Goal: Navigation & Orientation: Understand site structure

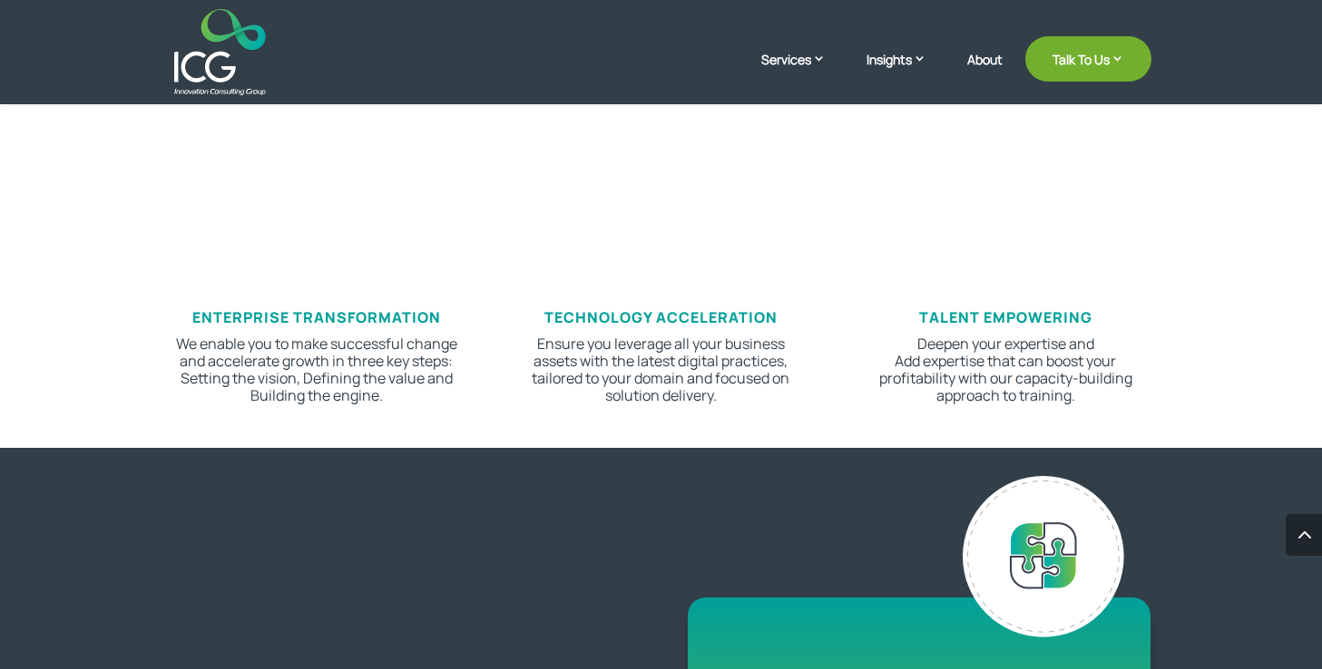
scroll to position [922, 0]
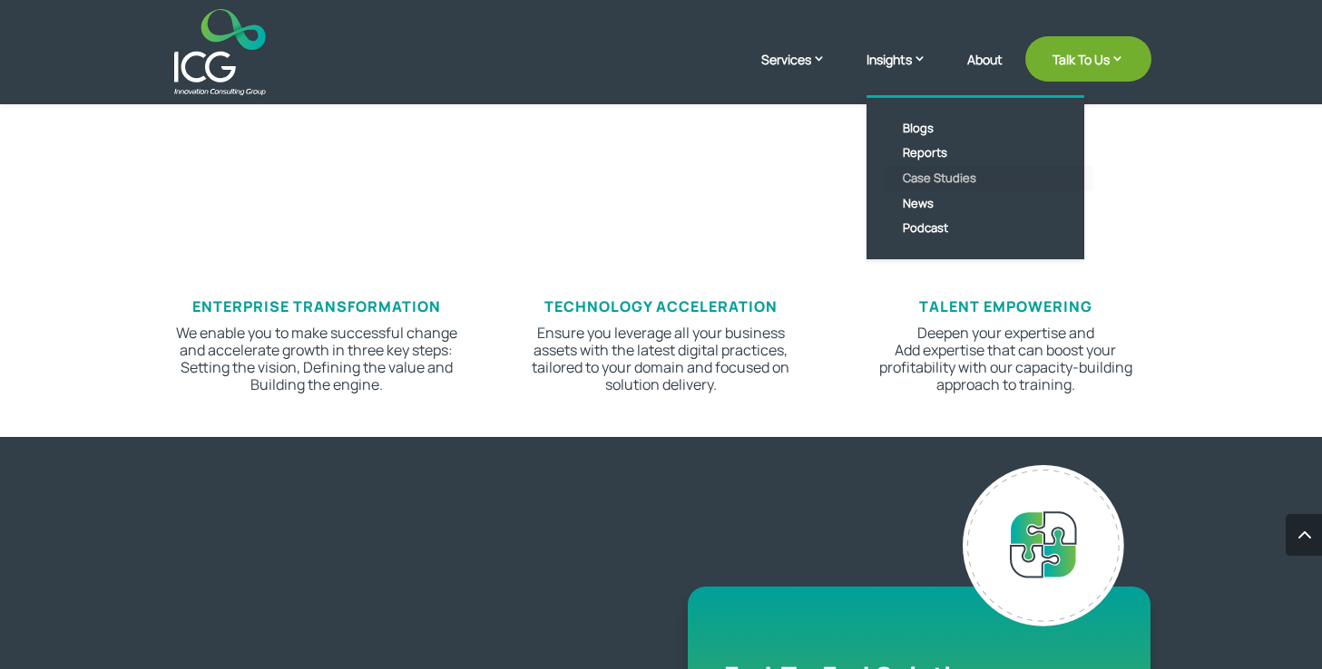
click at [952, 175] on link "Case Studies" at bounding box center [988, 178] width 209 height 25
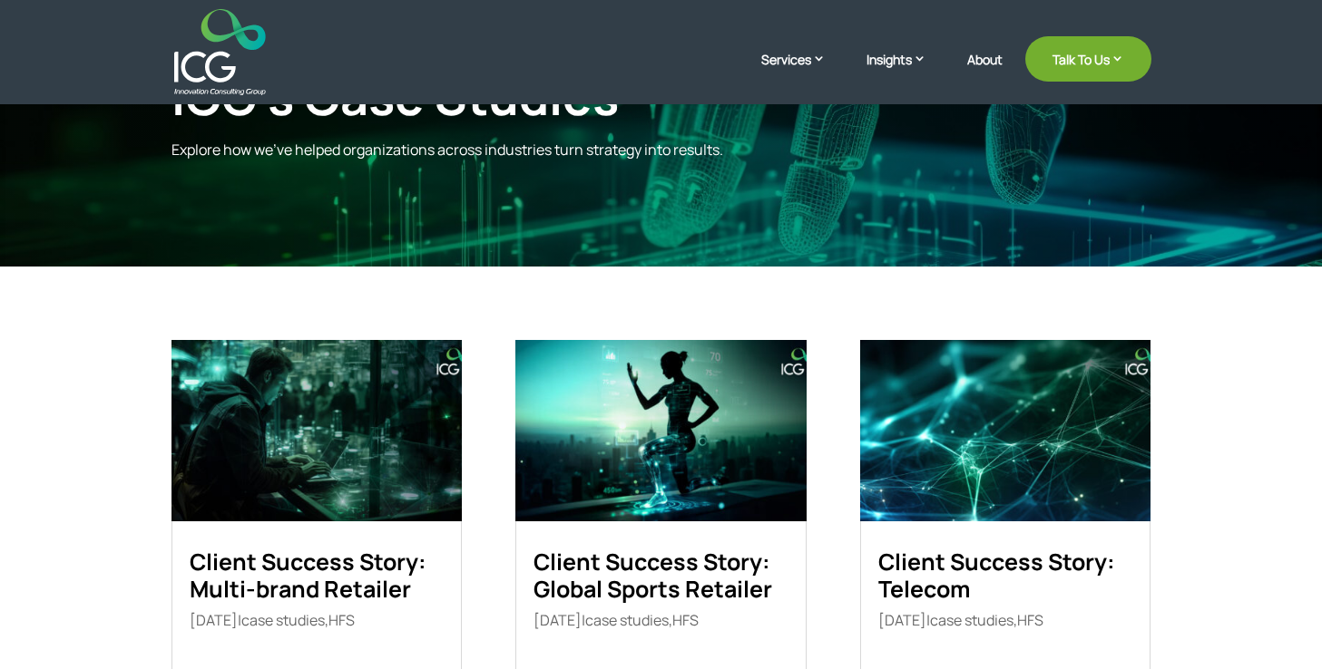
scroll to position [191, 0]
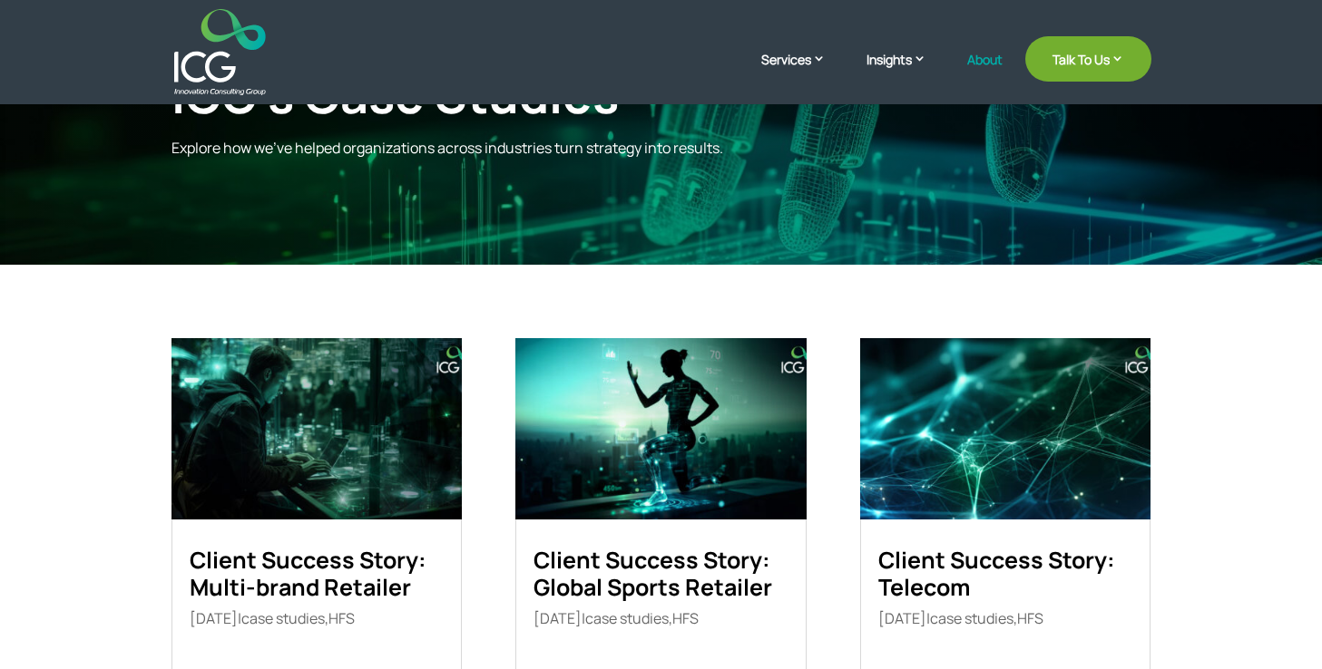
click at [991, 57] on link "About" at bounding box center [984, 74] width 35 height 43
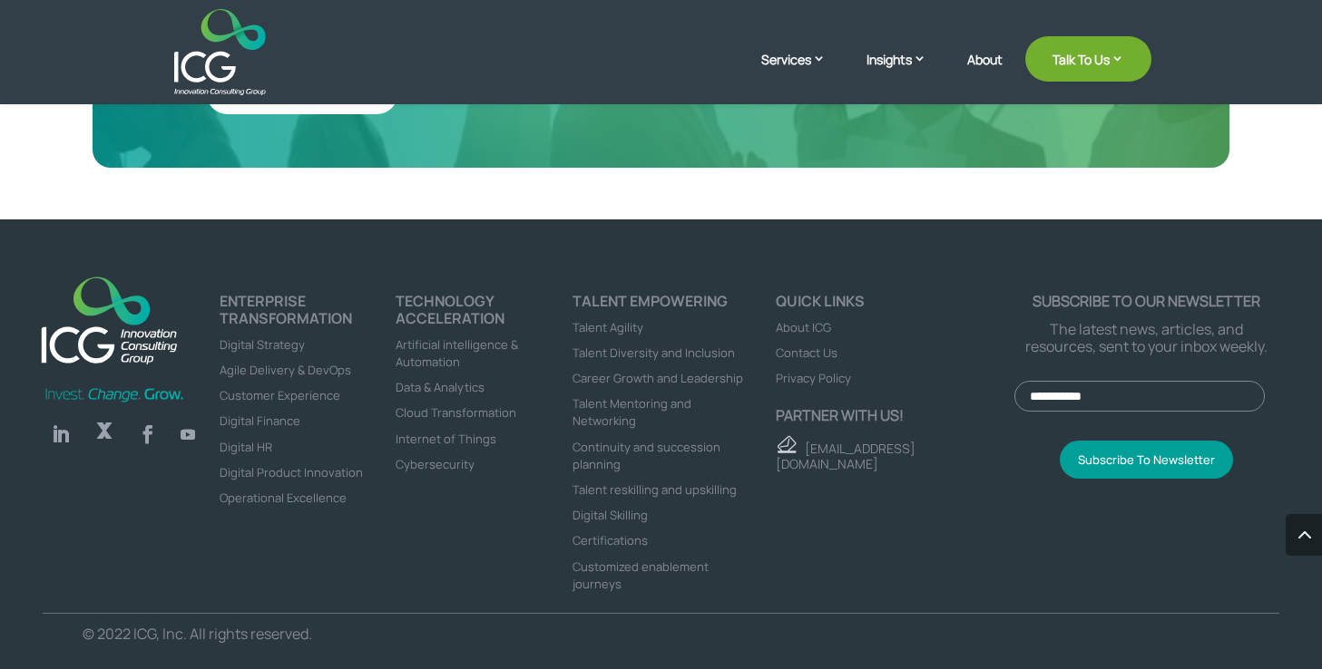
scroll to position [0, 18]
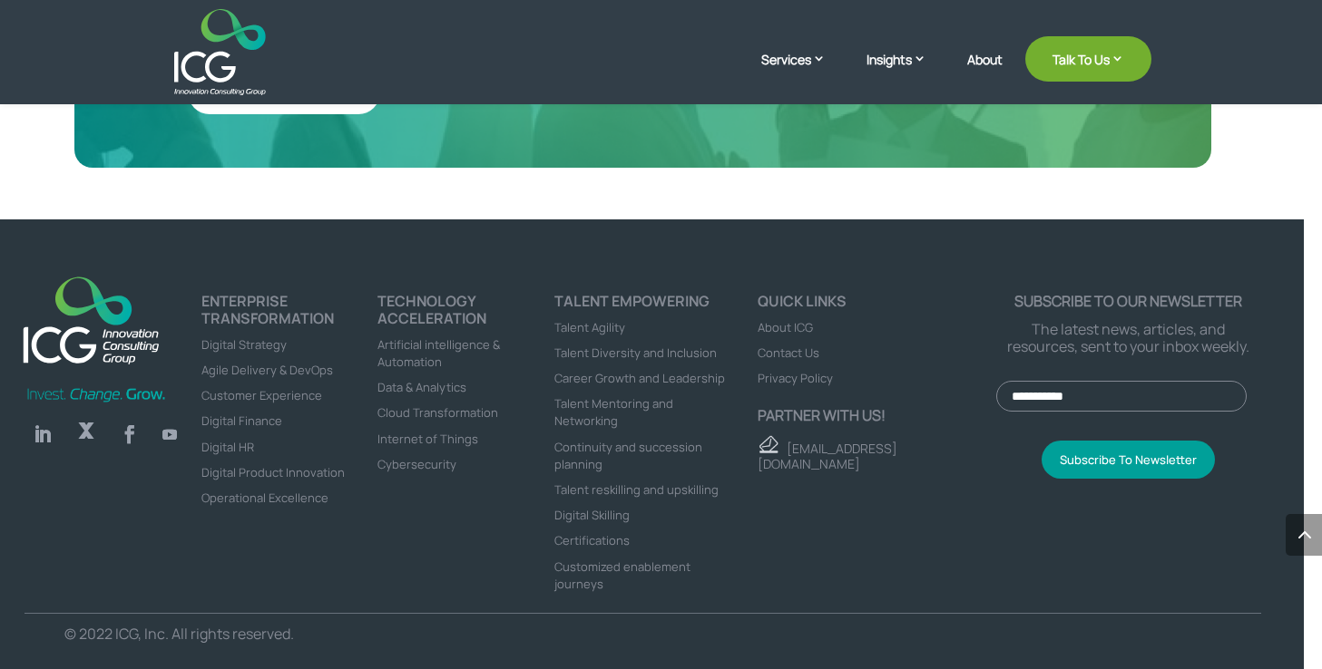
click at [42, 418] on link "Follow" at bounding box center [42, 434] width 36 height 36
